Goal: Task Accomplishment & Management: Manage account settings

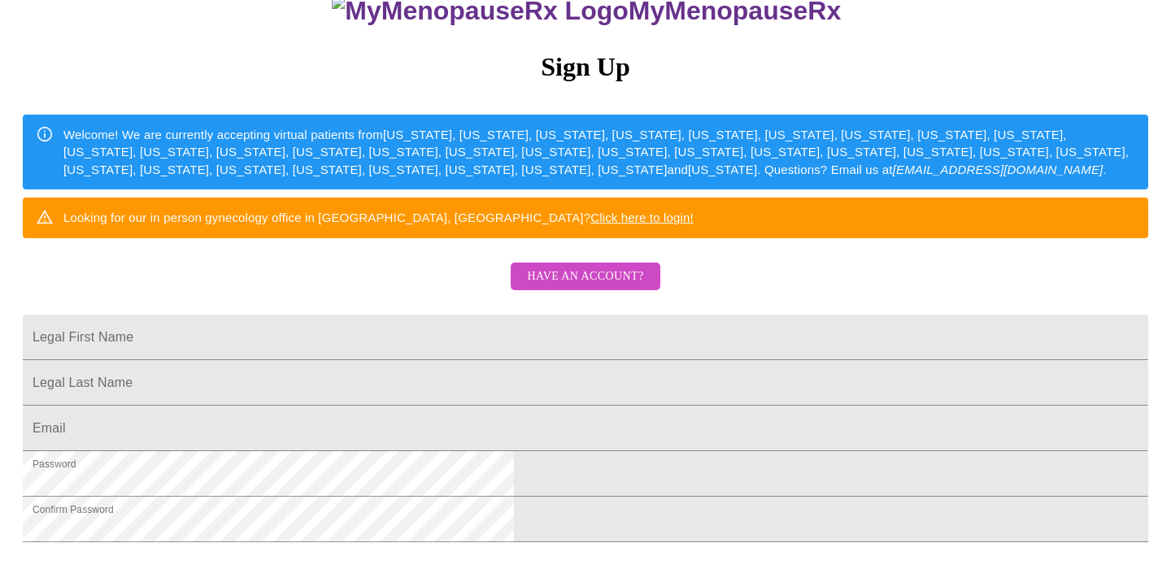
scroll to position [163, 0]
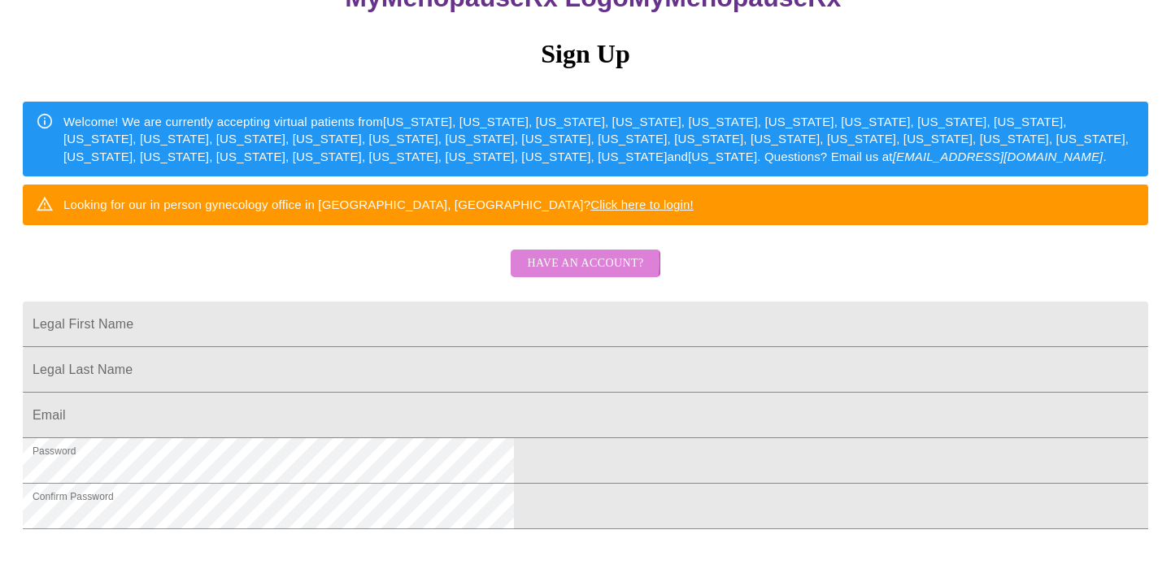
click at [559, 274] on span "Have an account?" at bounding box center [585, 264] width 116 height 20
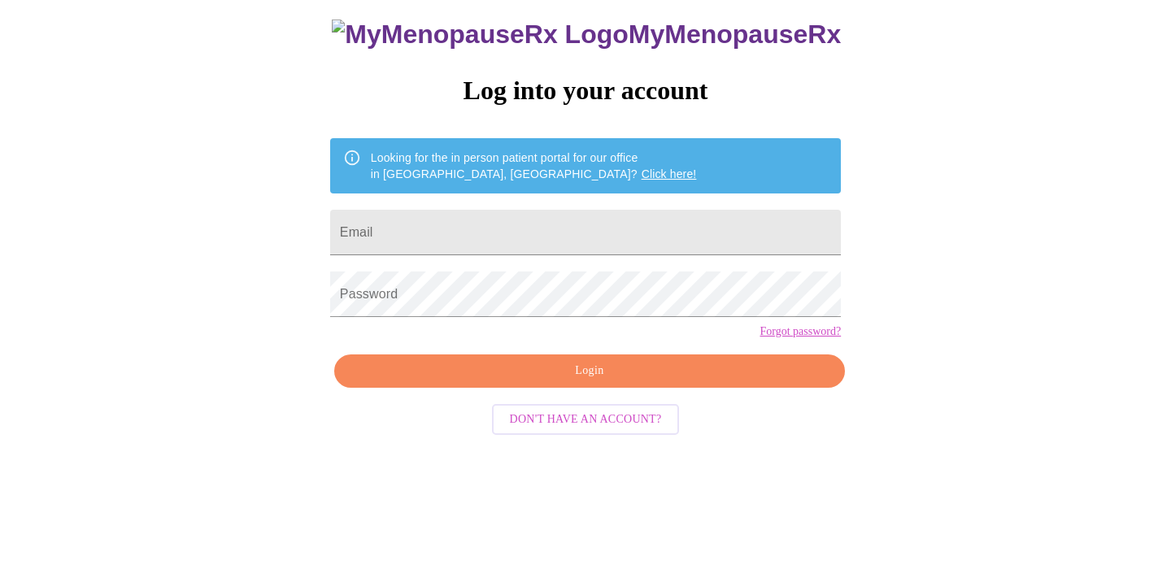
scroll to position [27, 0]
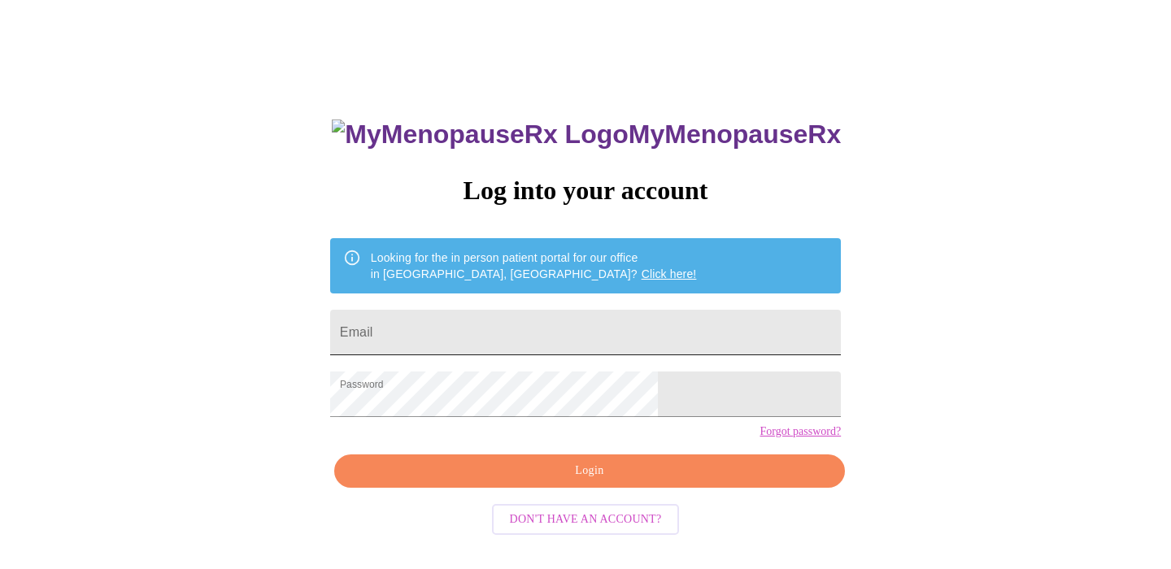
click at [478, 323] on input "Email" at bounding box center [585, 333] width 511 height 46
type input "[EMAIL_ADDRESS][DOMAIN_NAME]"
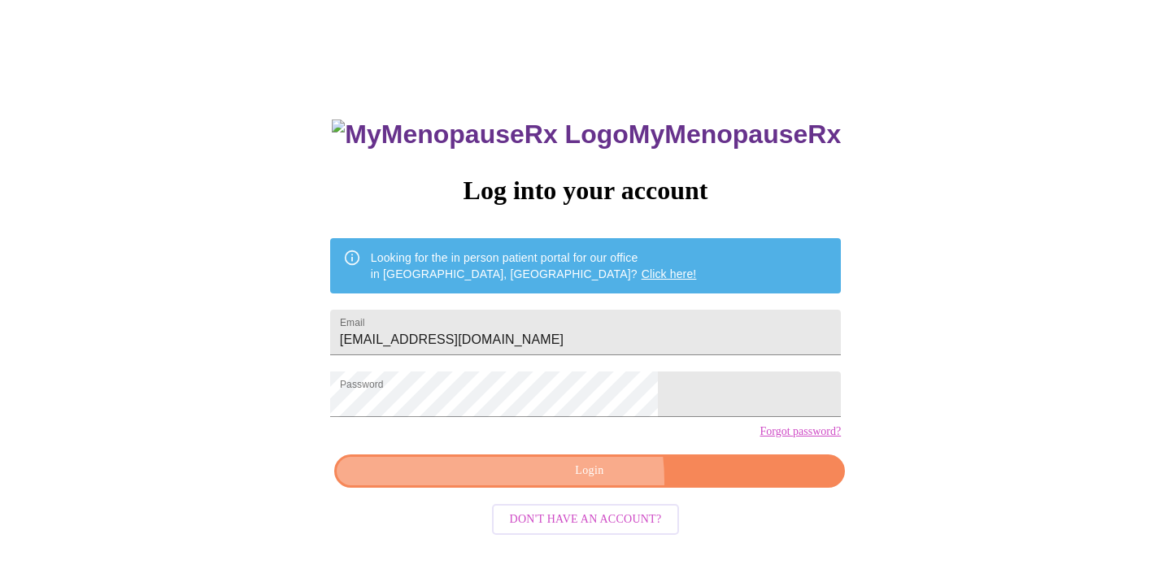
click at [542, 488] on button "Login" at bounding box center [589, 470] width 511 height 33
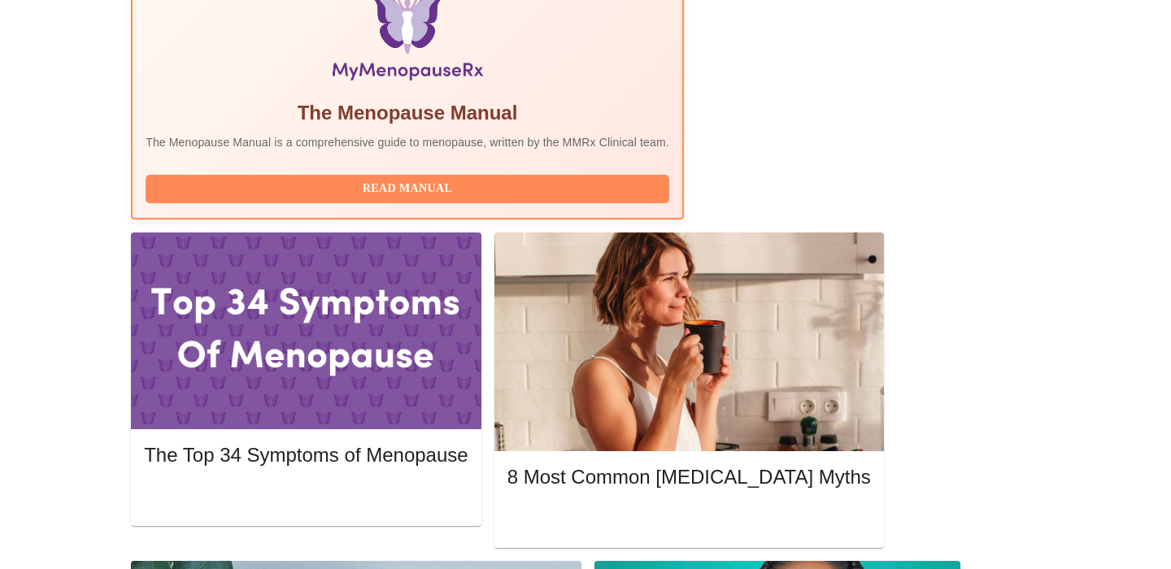
scroll to position [563, 0]
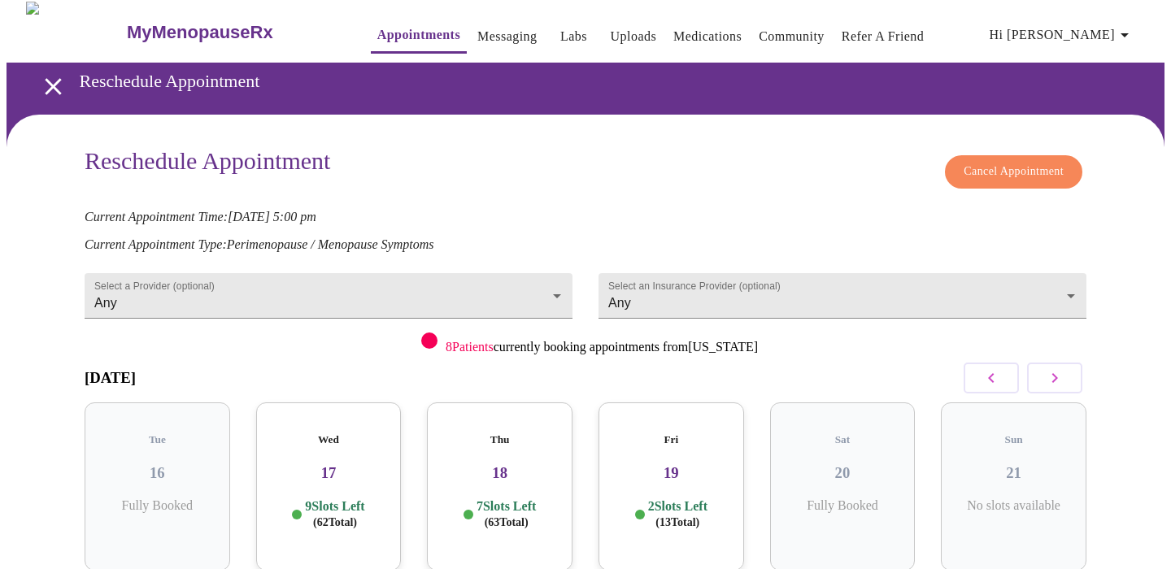
scroll to position [6, 0]
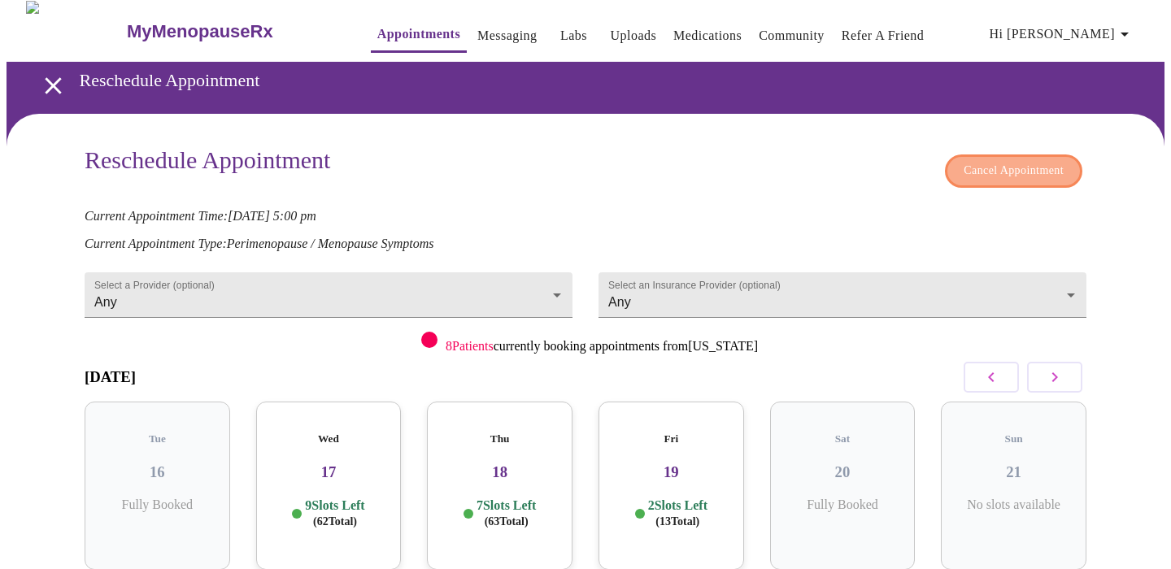
click at [969, 163] on span "Cancel Appointment" at bounding box center [1013, 171] width 100 height 20
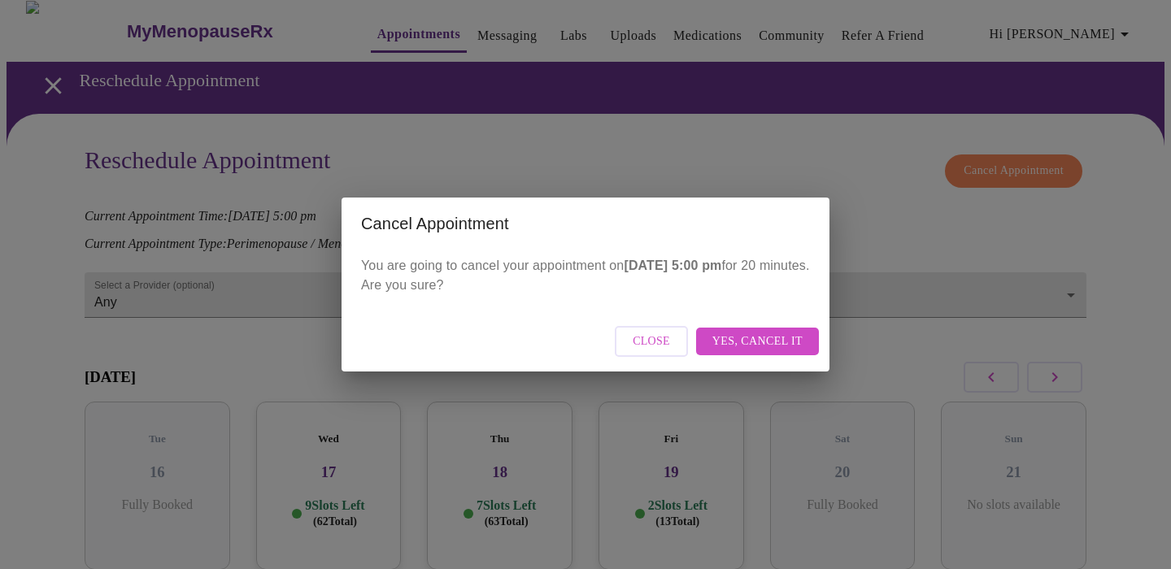
click at [765, 341] on span "Yes, cancel it" at bounding box center [757, 342] width 90 height 20
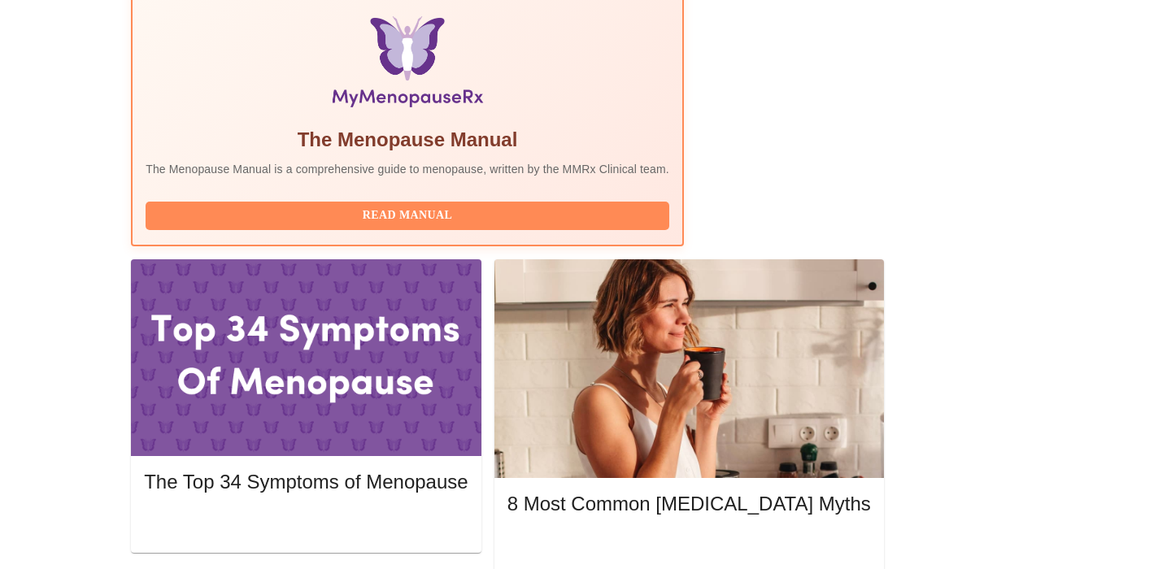
scroll to position [533, 0]
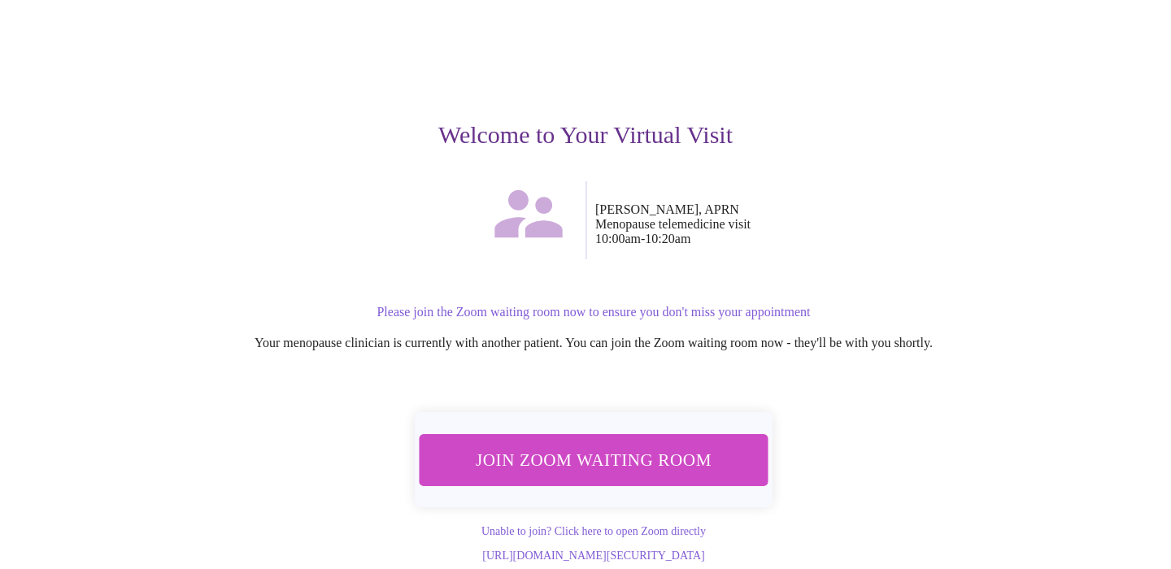
scroll to position [110, 0]
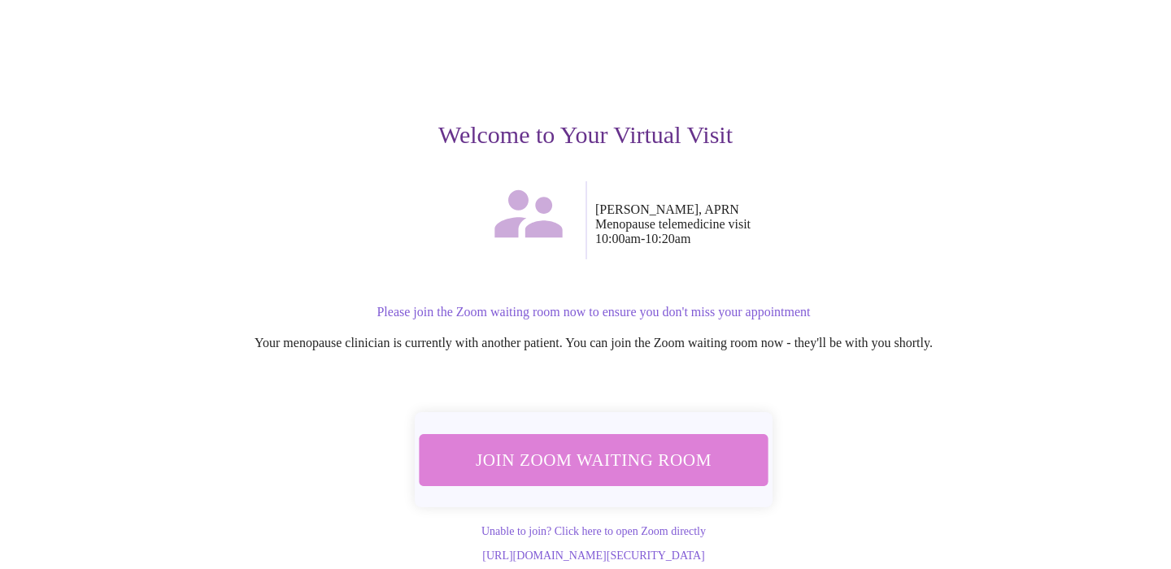
click at [633, 445] on span "Join Zoom Waiting Room" at bounding box center [594, 460] width 306 height 30
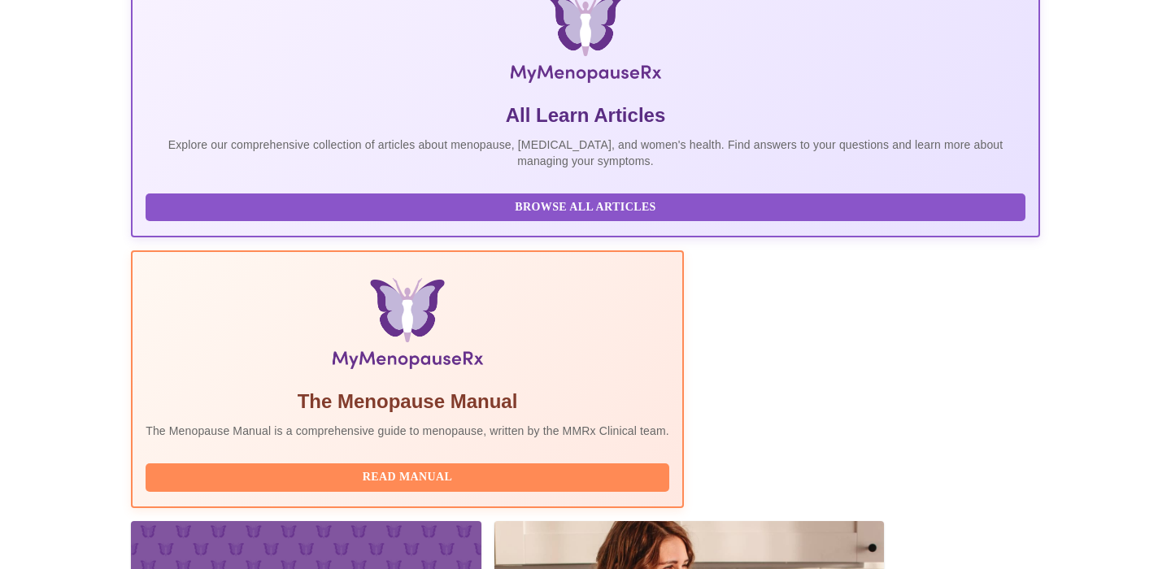
scroll to position [265, 0]
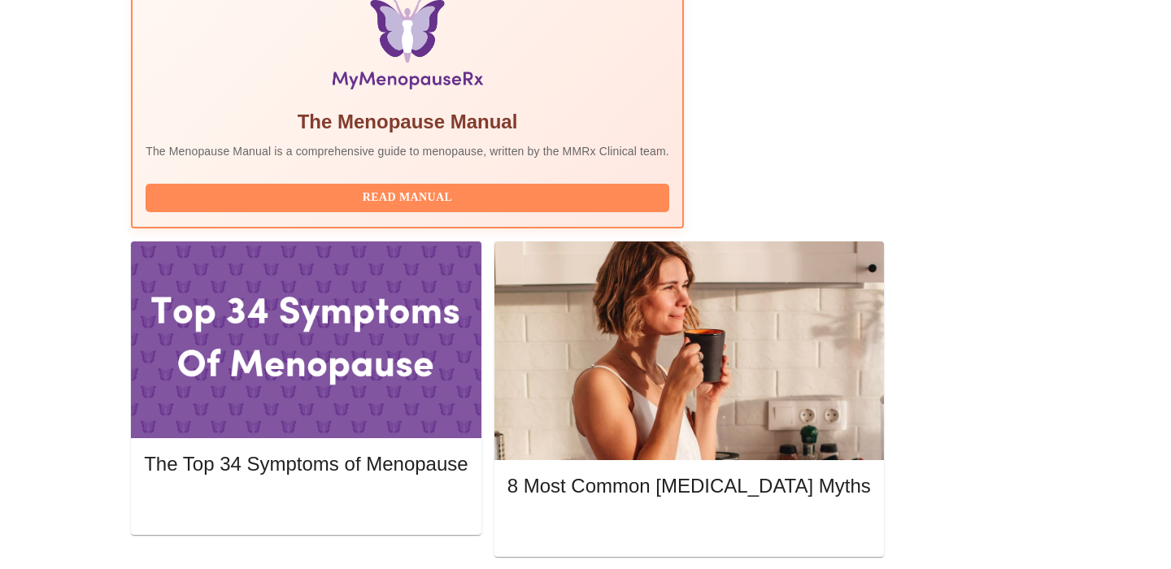
scroll to position [560, 0]
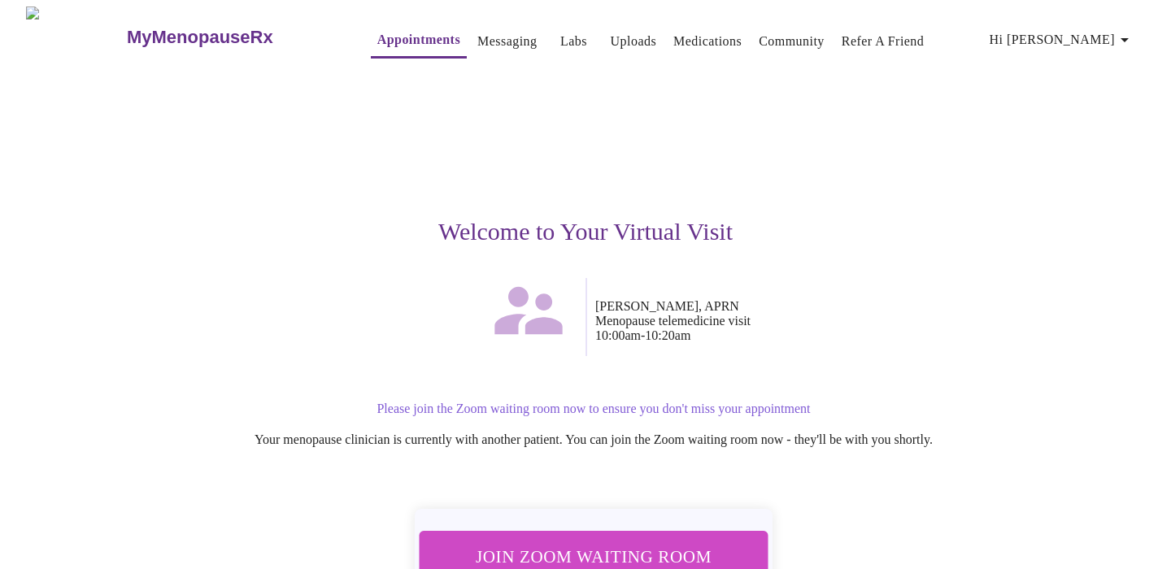
click at [662, 541] on span "Join Zoom Waiting Room" at bounding box center [594, 556] width 306 height 30
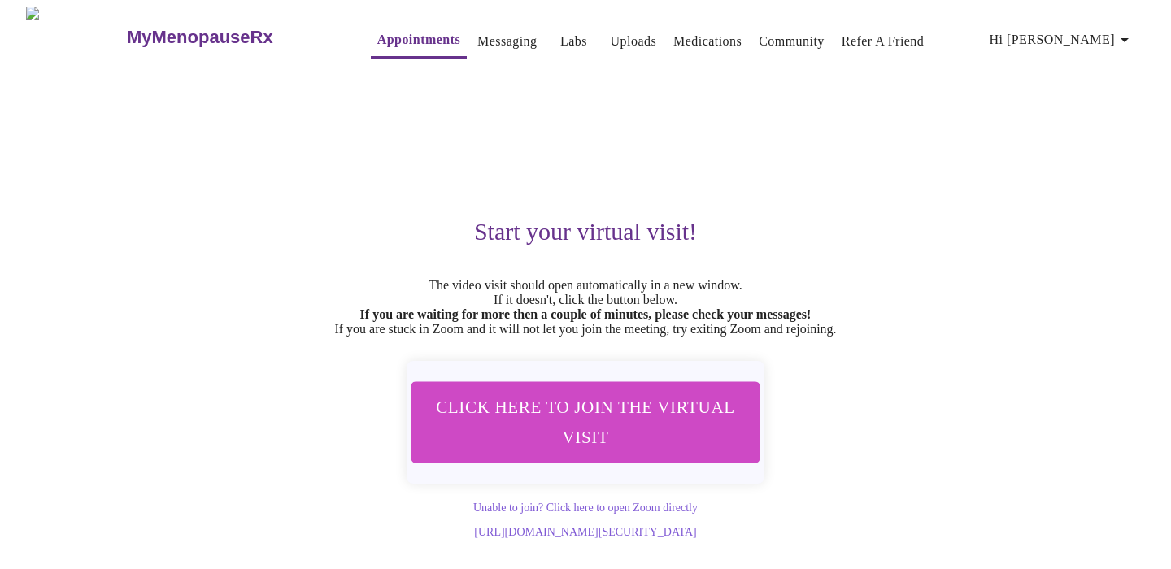
click at [594, 452] on span "Click here to join the virtual visit" at bounding box center [586, 422] width 306 height 60
